Goal: Check status: Check status

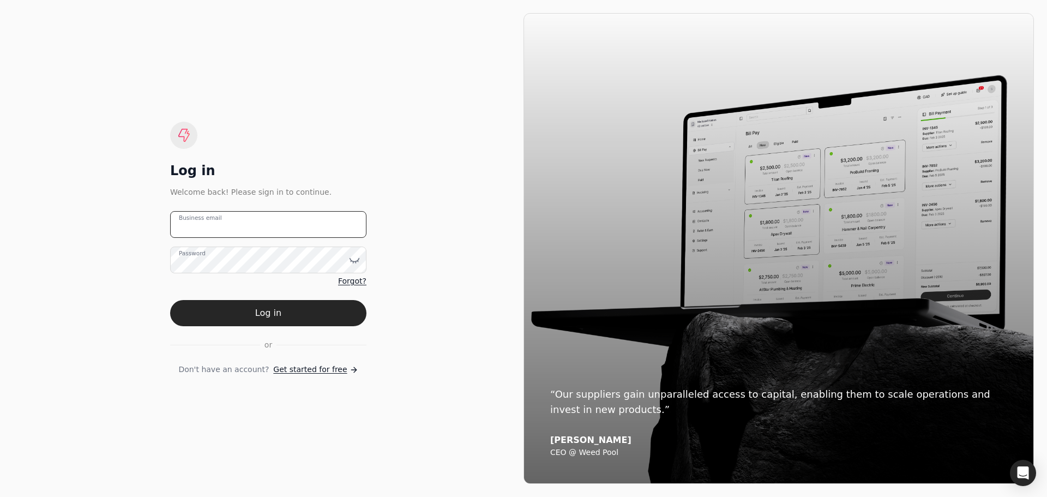
type email "[EMAIL_ADDRESS][PERSON_NAME][DOMAIN_NAME]"
click at [505, 168] on div "Log in Welcome back! Please sign in to continue. [EMAIL_ADDRESS][PERSON_NAME][D…" at bounding box center [268, 248] width 510 height 470
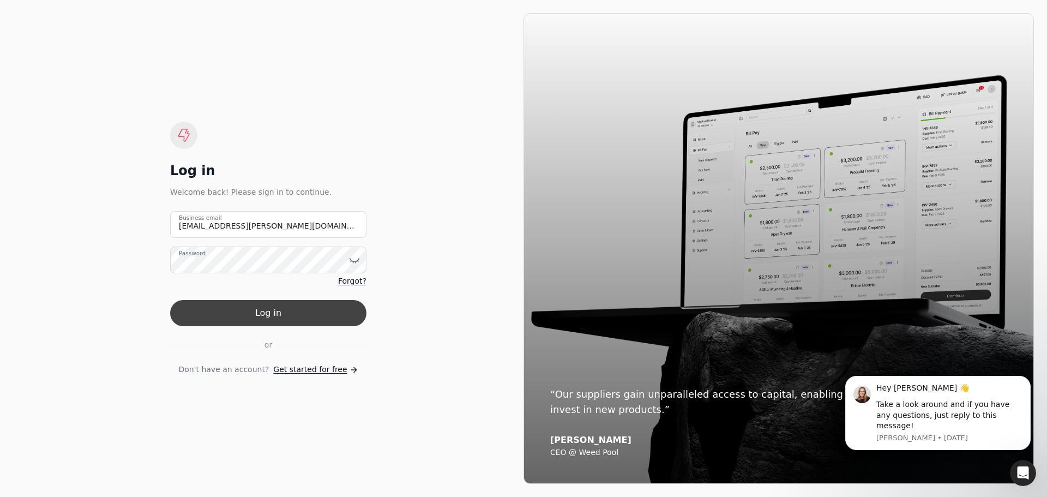
click at [279, 310] on button "Log in" at bounding box center [268, 313] width 196 height 26
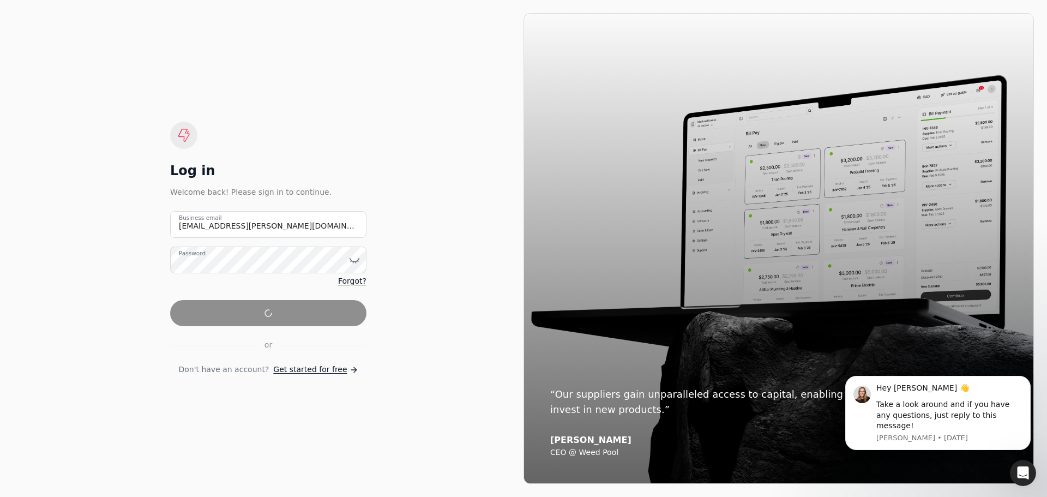
drag, startPoint x: 321, startPoint y: 96, endPoint x: 331, endPoint y: 93, distance: 10.3
click at [322, 96] on div "Log in Welcome back! Please sign in to continue. [EMAIL_ADDRESS][PERSON_NAME][D…" at bounding box center [268, 248] width 510 height 470
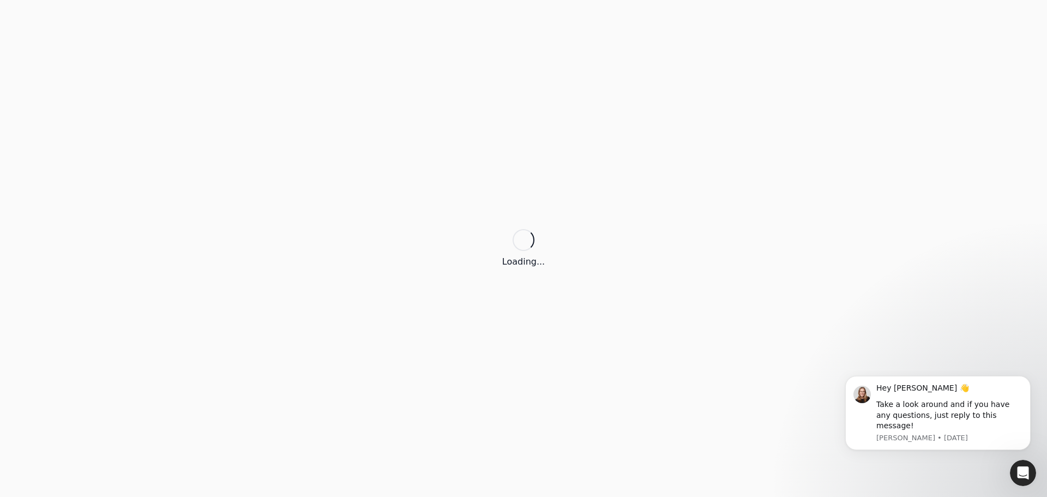
click at [452, 111] on div "Loading..." at bounding box center [523, 248] width 1047 height 497
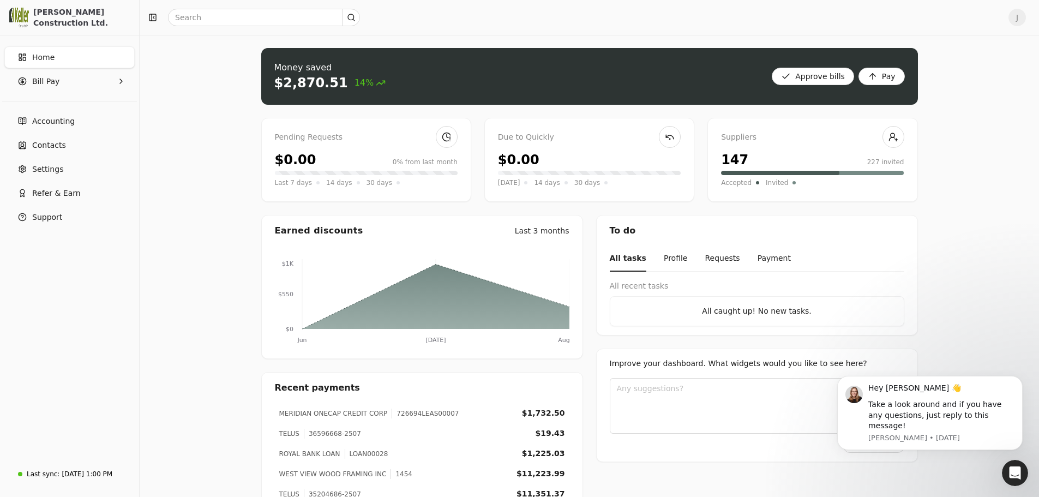
click at [581, 31] on div "J" at bounding box center [589, 17] width 899 height 35
click at [95, 84] on Pay "Bill Pay" at bounding box center [69, 81] width 130 height 22
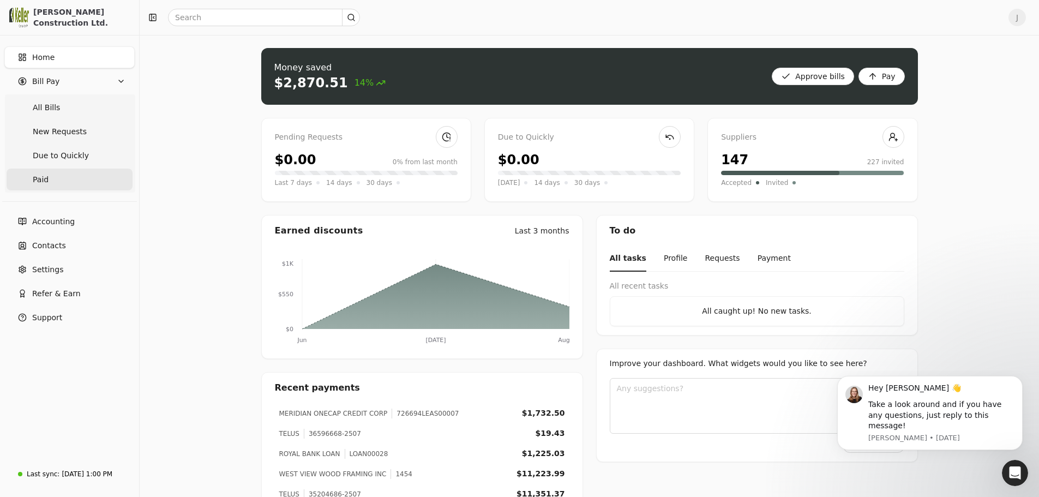
click at [83, 177] on link "Paid" at bounding box center [70, 179] width 126 height 22
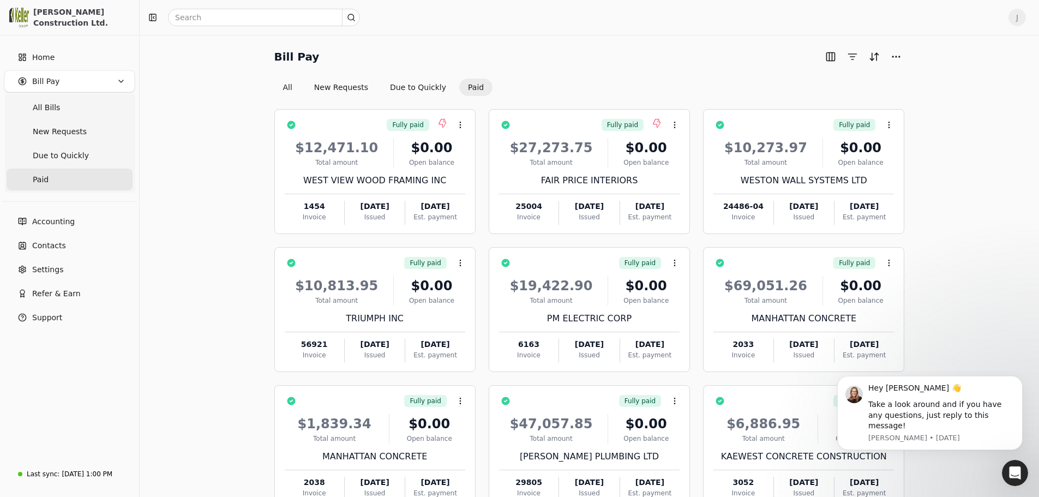
click at [951, 133] on div "Bill Pay All New Requests Due to Quickly Paid Fully paid Context Menu Button $1…" at bounding box center [589, 303] width 873 height 510
click at [882, 94] on div "All New Requests Due to Quickly Paid" at bounding box center [589, 87] width 630 height 17
click at [631, 35] on div "Bill Pay All New Requests Due to Quickly Paid Fully paid Context Menu Button $1…" at bounding box center [589, 303] width 899 height 536
click at [668, 76] on div "Bill Pay All New Requests Due to Quickly Paid" at bounding box center [589, 72] width 630 height 48
click at [683, 73] on div "Bill Pay All New Requests Due to Quickly Paid" at bounding box center [589, 72] width 630 height 48
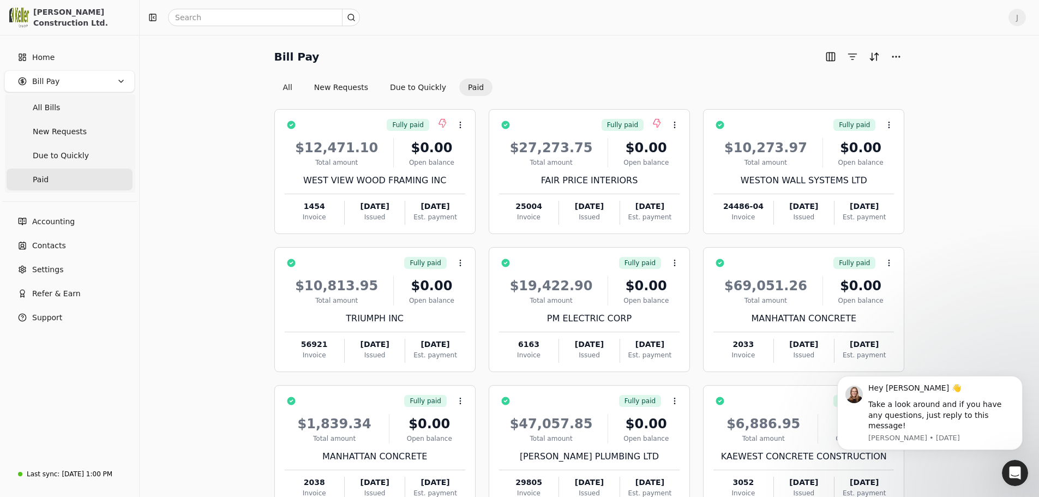
click at [683, 71] on div "Bill Pay All New Requests Due to Quickly Paid" at bounding box center [589, 72] width 630 height 48
click at [686, 63] on div "Bill Pay" at bounding box center [589, 56] width 630 height 17
click at [617, 63] on div "Bill Pay" at bounding box center [589, 56] width 630 height 17
click at [620, 52] on div "Bill Pay" at bounding box center [589, 56] width 630 height 17
click at [580, 22] on div at bounding box center [571, 17] width 855 height 17
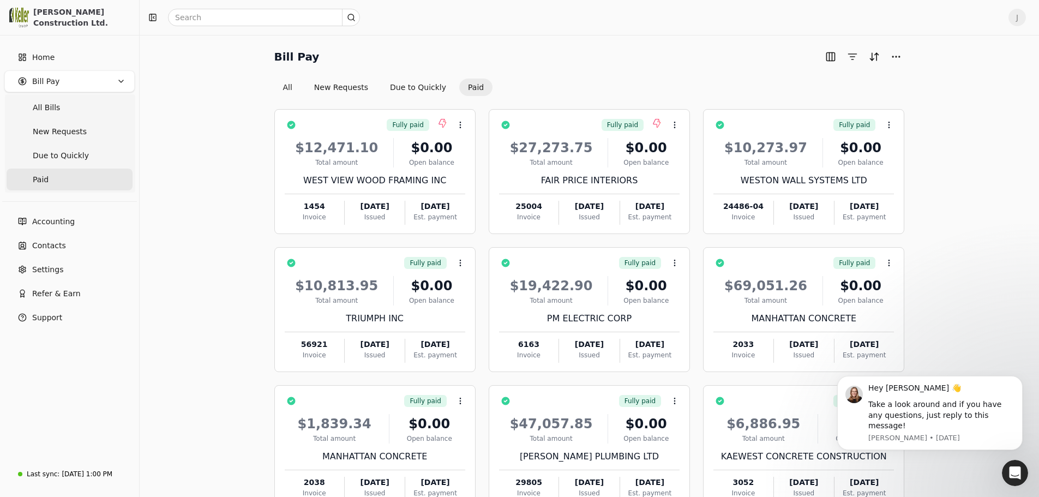
click at [227, 110] on div "Bill Pay All New Requests Due to Quickly Paid Fully paid Context Menu Button $1…" at bounding box center [589, 303] width 873 height 510
drag, startPoint x: 586, startPoint y: 57, endPoint x: 556, endPoint y: 56, distance: 30.0
click at [584, 57] on div "Bill Pay" at bounding box center [589, 56] width 630 height 17
click at [294, 83] on button "All" at bounding box center [287, 87] width 27 height 17
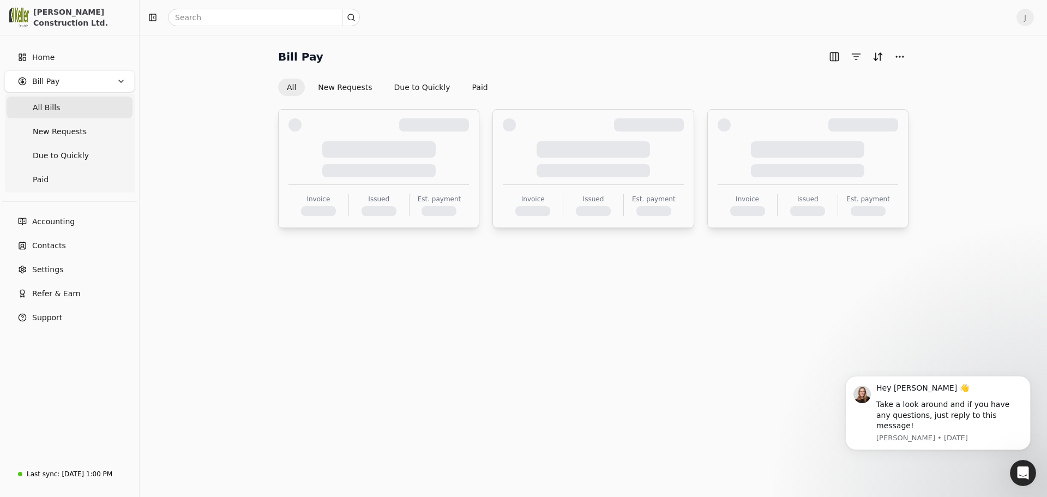
click at [568, 46] on div "Bill Pay All New Requests Due to Quickly Paid Invoice Issued Est. payment Invoi…" at bounding box center [593, 266] width 907 height 462
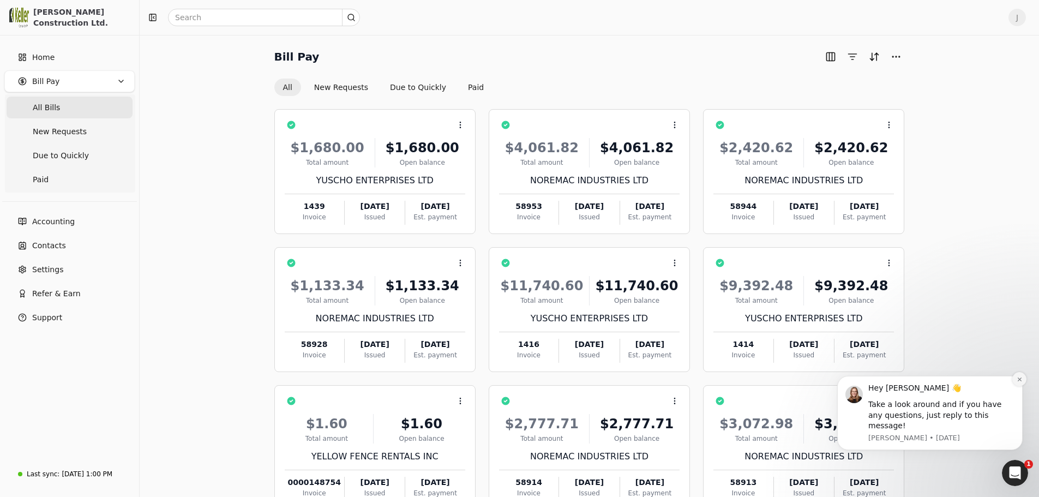
click at [1017, 382] on icon "Dismiss notification" at bounding box center [1019, 379] width 6 height 6
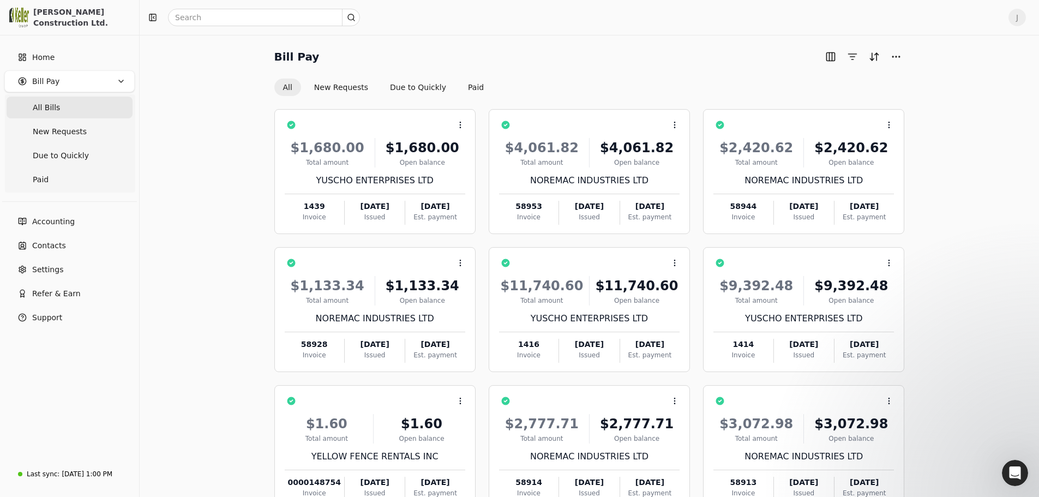
click at [675, 57] on div "Bill Pay" at bounding box center [589, 56] width 630 height 17
click at [208, 117] on div "Bill Pay All New Requests Due to Quickly Paid Context Menu Button $1,680.00 Tot…" at bounding box center [589, 303] width 873 height 510
click at [268, 19] on input "text" at bounding box center [264, 17] width 192 height 17
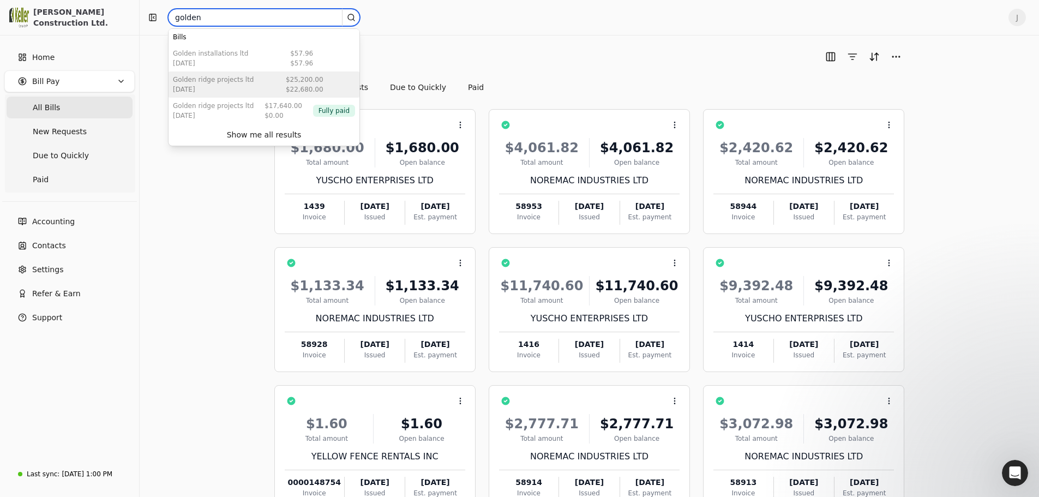
type input "golden"
click at [208, 86] on div "[DATE]" at bounding box center [213, 90] width 81 height 10
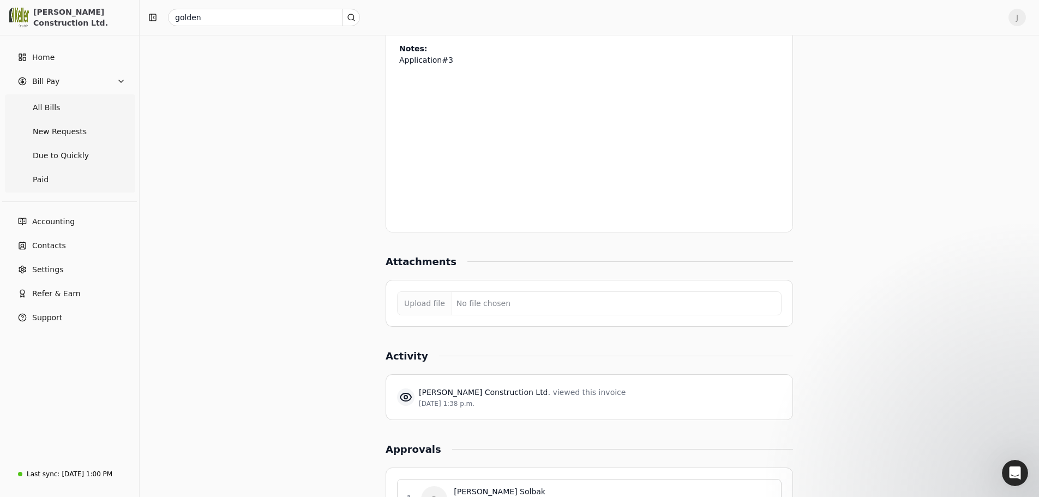
scroll to position [850, 0]
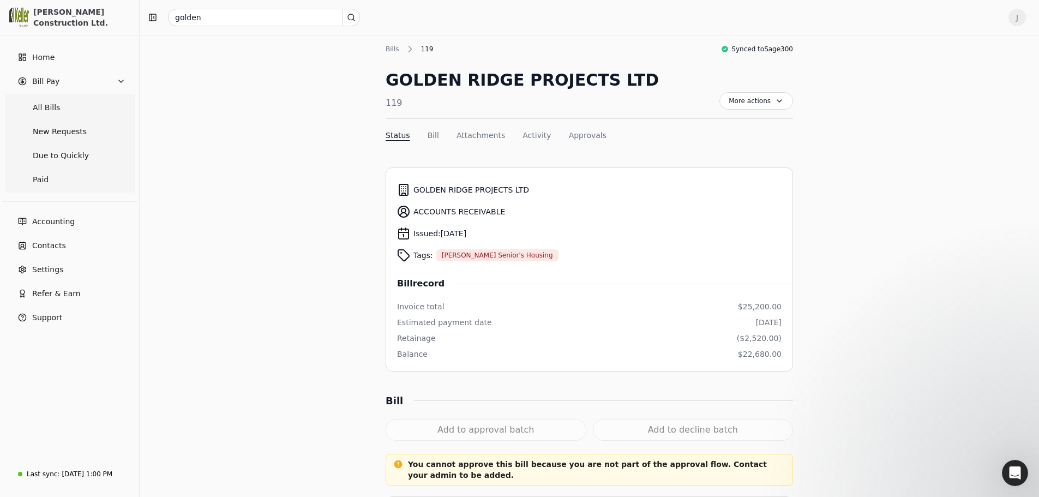
scroll to position [0, 0]
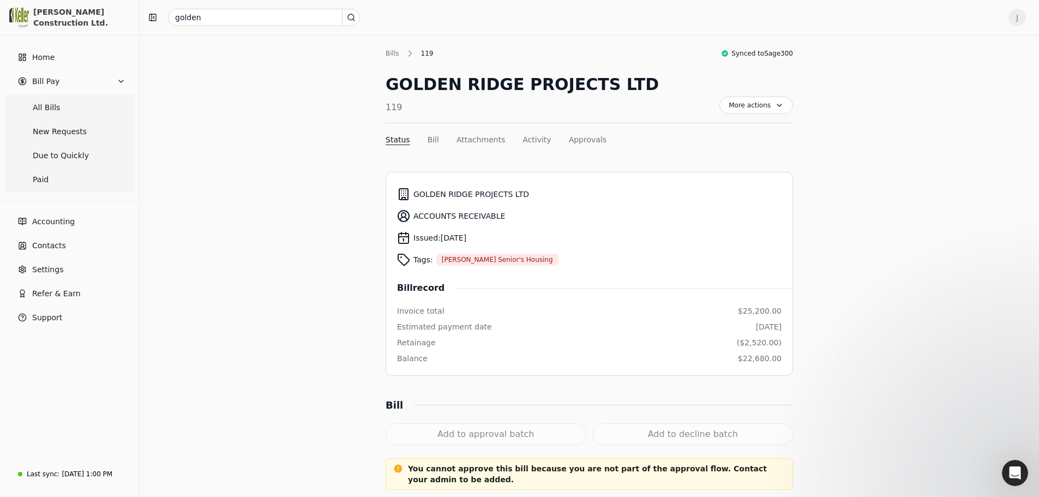
click at [731, 147] on nav "Status Bill Attachments Activity Approvals" at bounding box center [588, 142] width 407 height 16
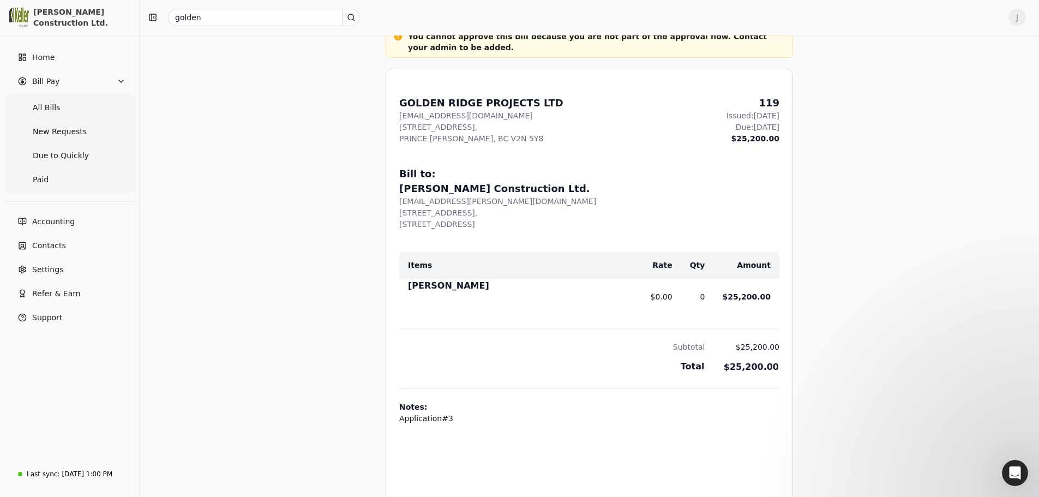
scroll to position [491, 0]
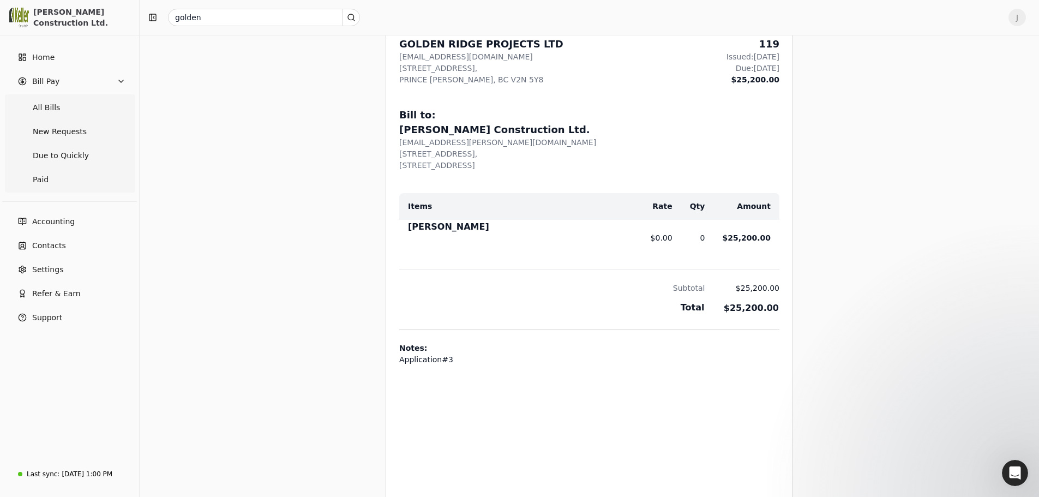
click at [802, 162] on div "Bills 119 Synced to Sage300 GOLDEN RIDGE PROJECTS LTD 119 More actions Context …" at bounding box center [589, 200] width 656 height 1286
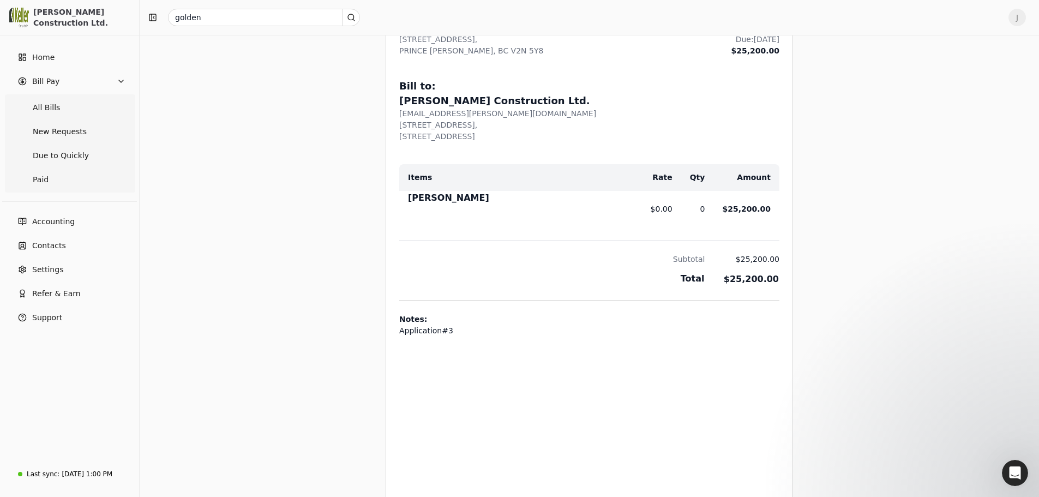
scroll to position [0, 0]
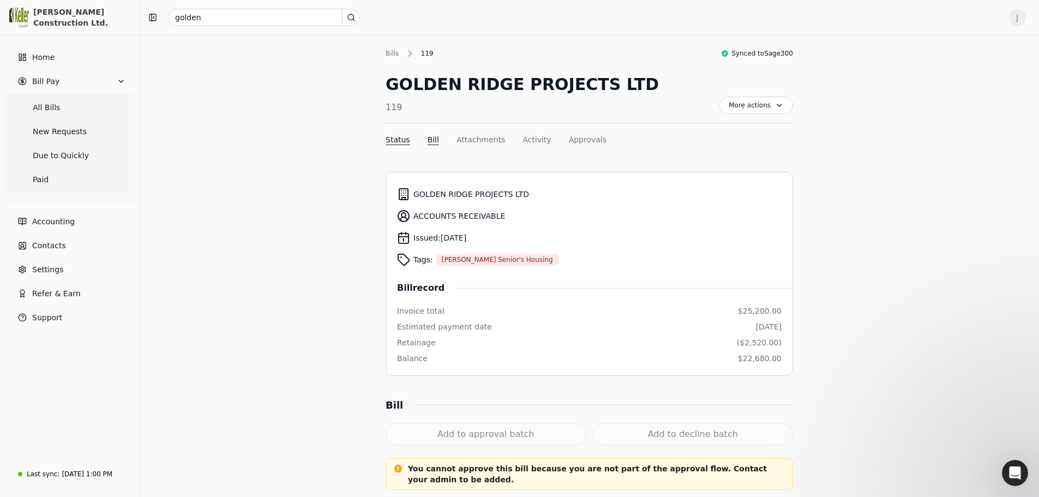
click at [432, 140] on button "Bill" at bounding box center [432, 139] width 11 height 11
click at [592, 186] on div "GOLDEN RIDGE PROJECTS LTD" at bounding box center [589, 194] width 384 height 22
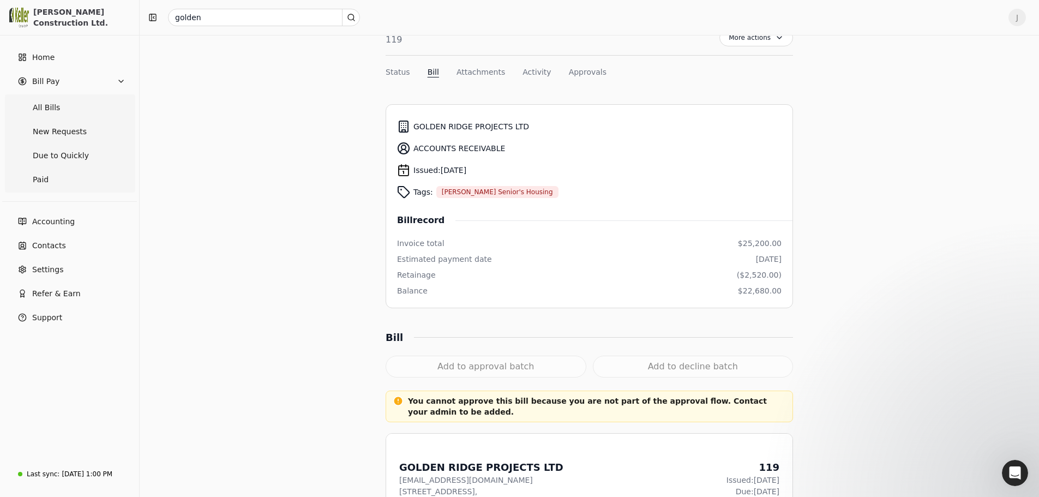
scroll to position [164, 0]
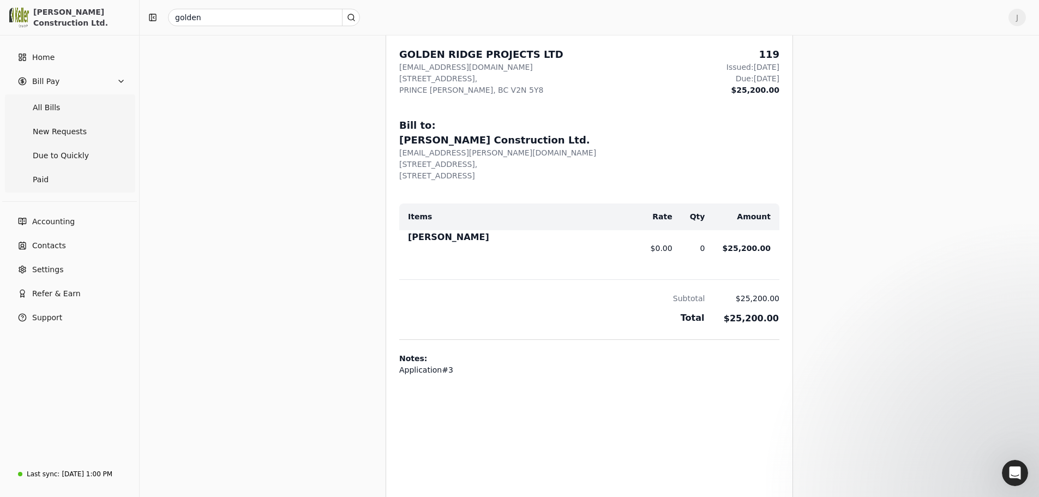
scroll to position [0, 0]
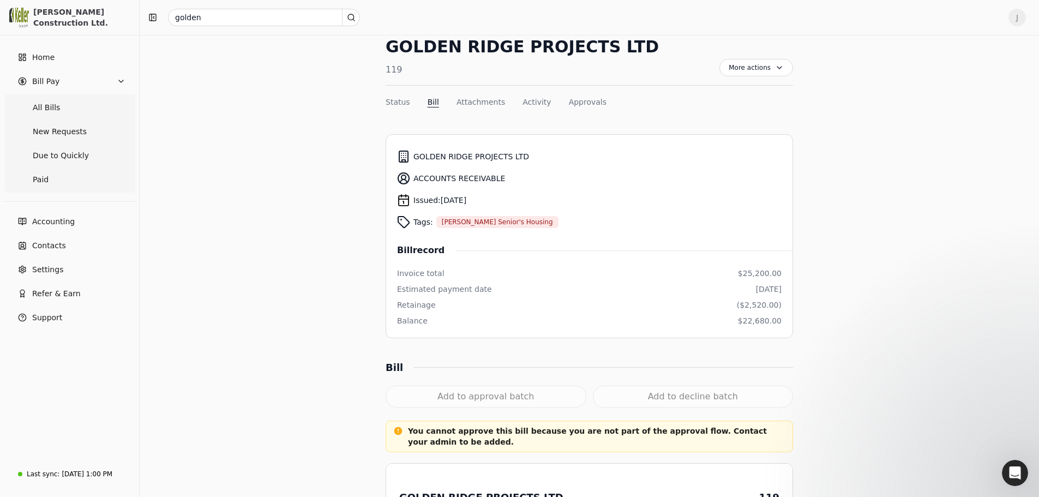
scroll to position [55, 0]
